Goal: Find specific page/section: Find specific page/section

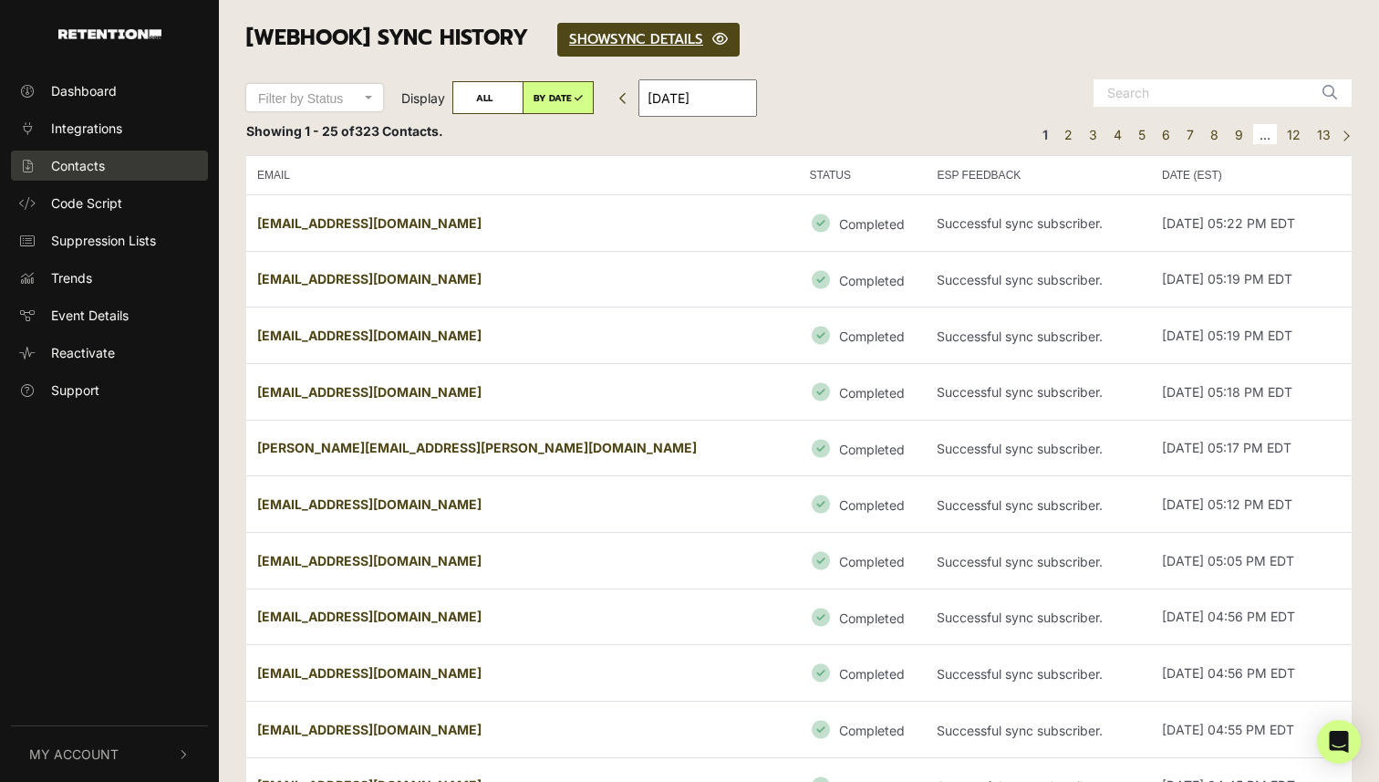
click at [113, 170] on link "Contacts" at bounding box center [109, 166] width 197 height 30
